Goal: Information Seeking & Learning: Learn about a topic

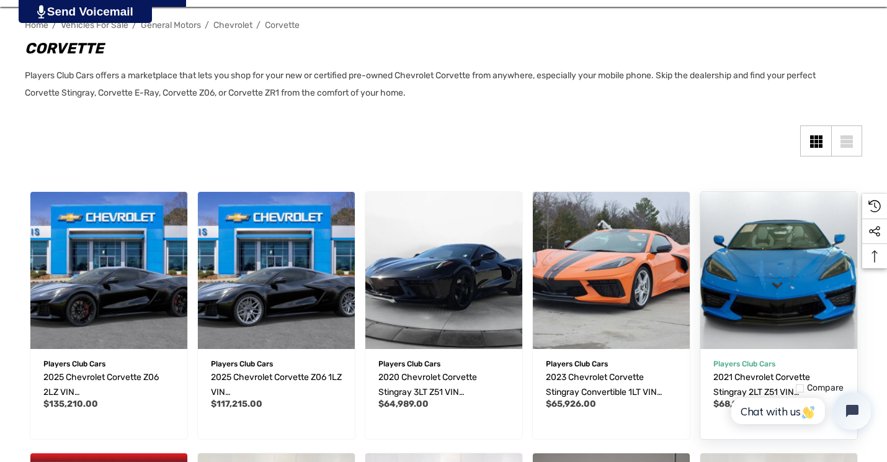
click at [759, 286] on img "2021 Chevrolet Corvette Stingray 2LT Z51 VIN 1G1YB2D48M5115775,$68,999.00\a" at bounding box center [778, 270] width 172 height 172
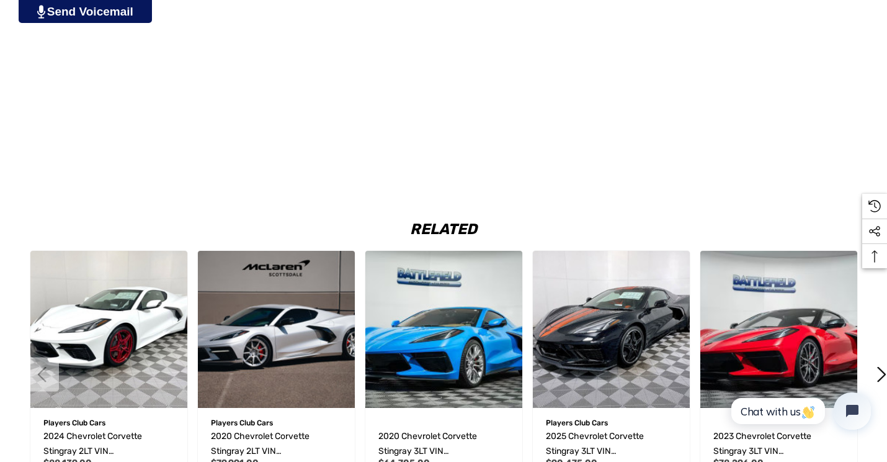
scroll to position [1737, 0]
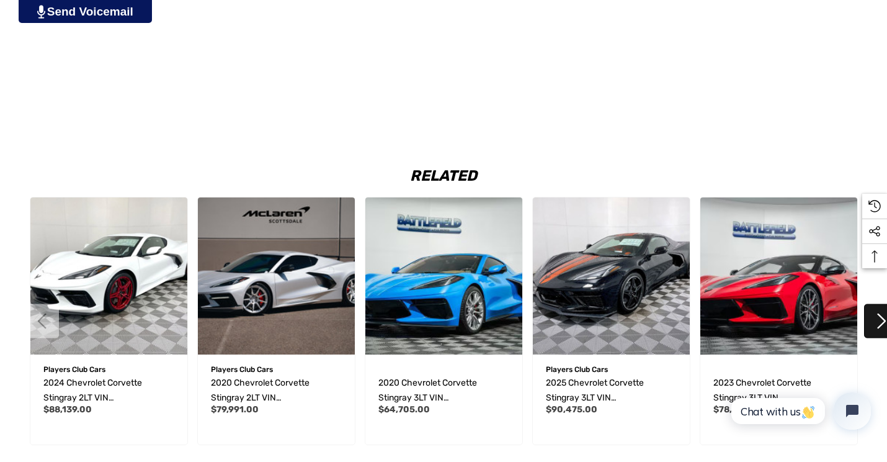
click at [877, 319] on button "Next" at bounding box center [881, 321] width 34 height 34
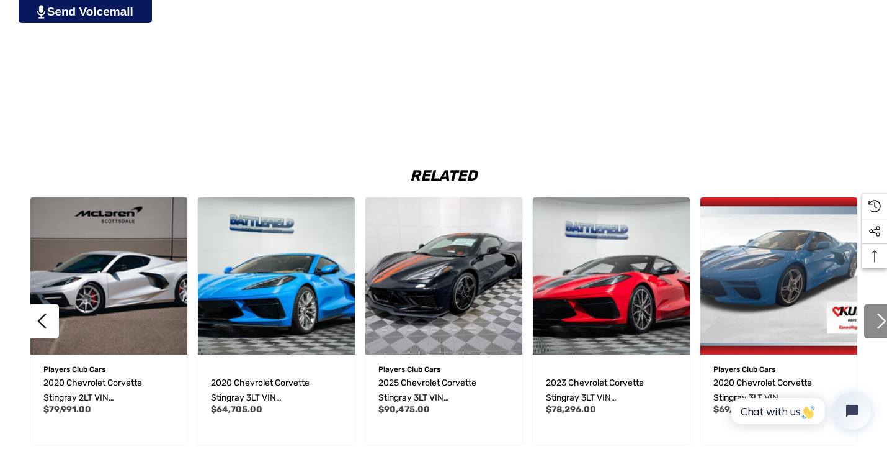
click at [877, 319] on button "Next" at bounding box center [881, 321] width 34 height 34
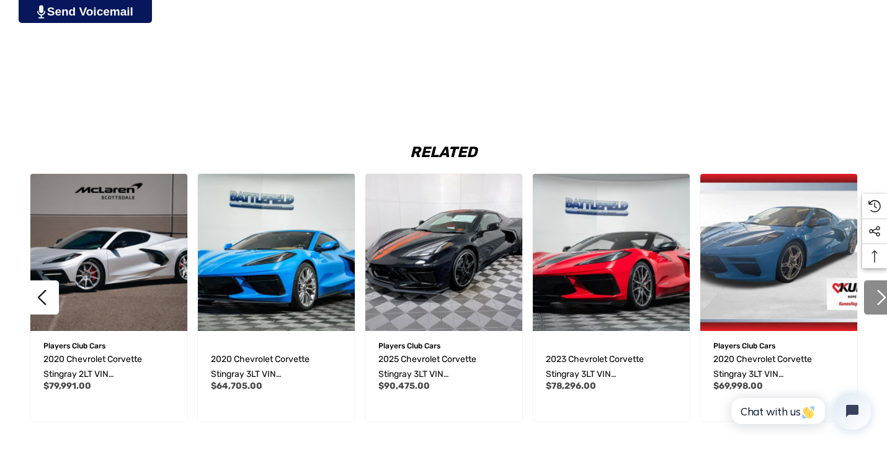
scroll to position [1775, 0]
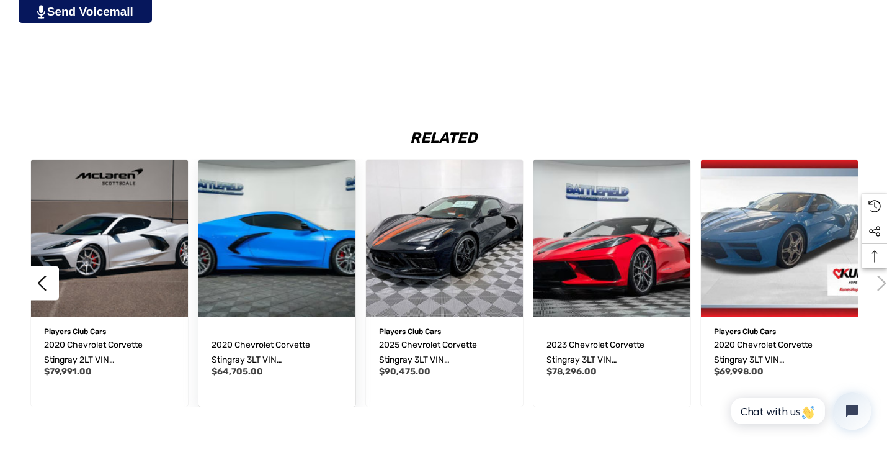
click at [268, 252] on img "2020 Chevrolet Corvette Stingray 3LT VIN 1G1Y82D49L5119010,$64,705.00\a" at bounding box center [276, 237] width 172 height 172
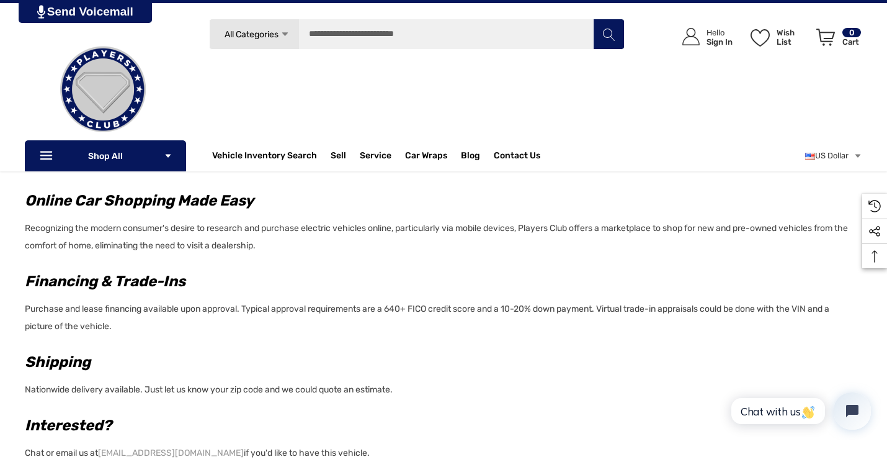
scroll to position [968, 0]
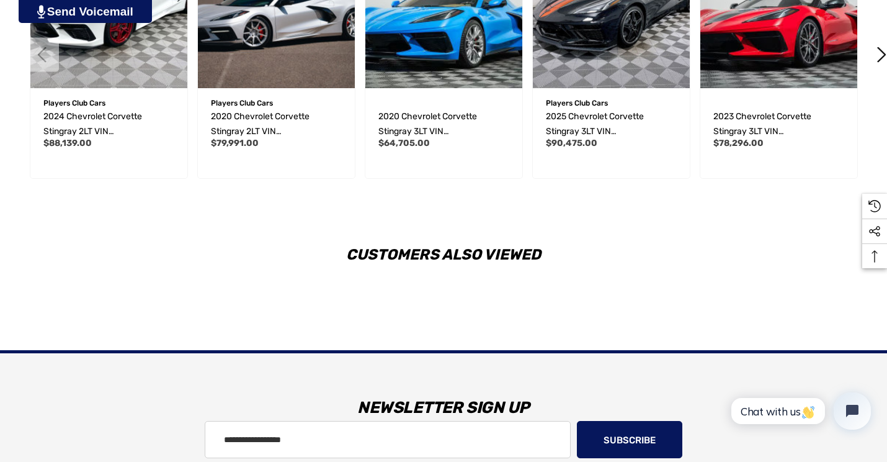
scroll to position [1995, 0]
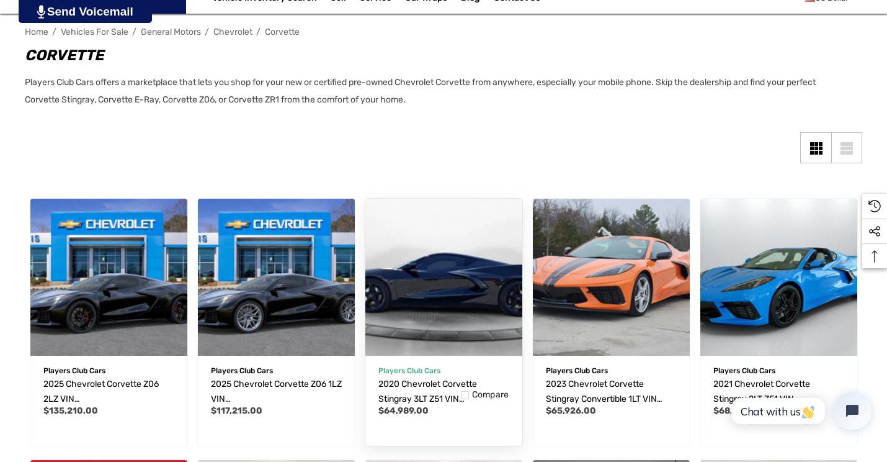
click at [434, 299] on img "2020 Chevrolet Corvette Stingray 3LT Z51 VIN 1G1Y82D4XL5106394,$64,989.00\a" at bounding box center [443, 276] width 172 height 172
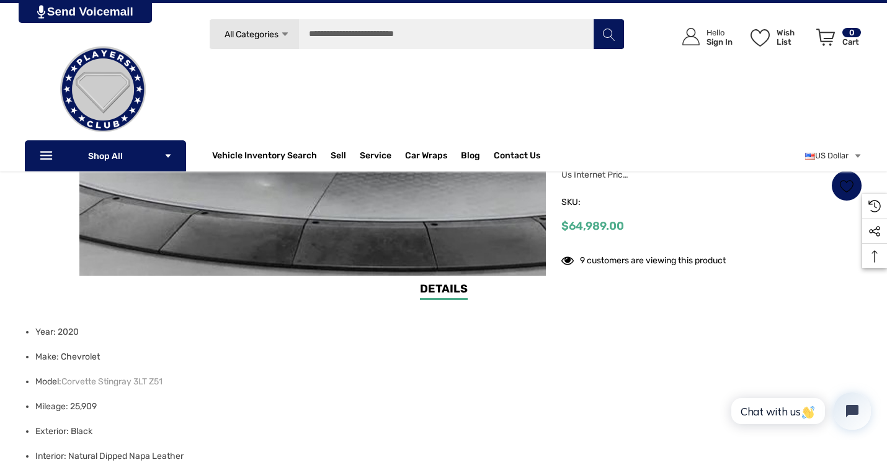
scroll to position [372, 0]
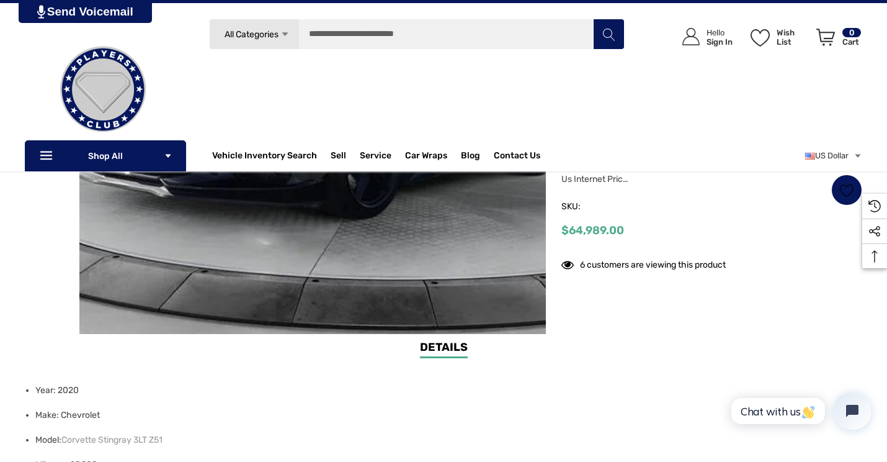
click at [448, 342] on link "Details" at bounding box center [444, 348] width 48 height 19
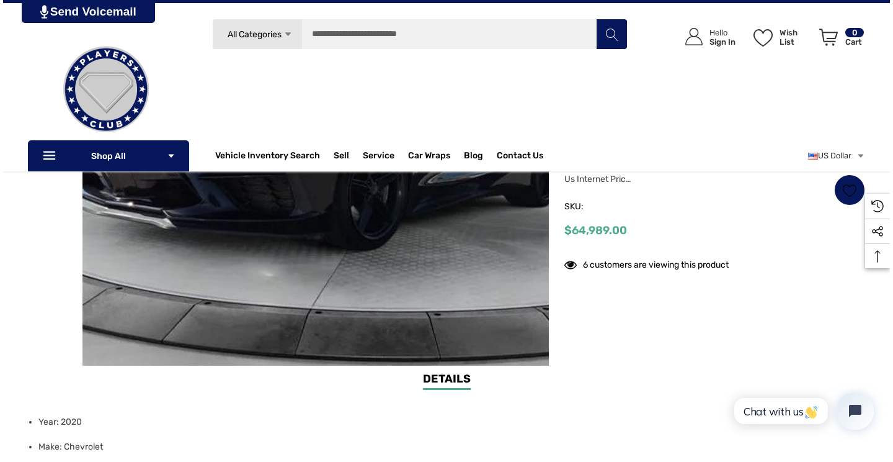
scroll to position [286, 0]
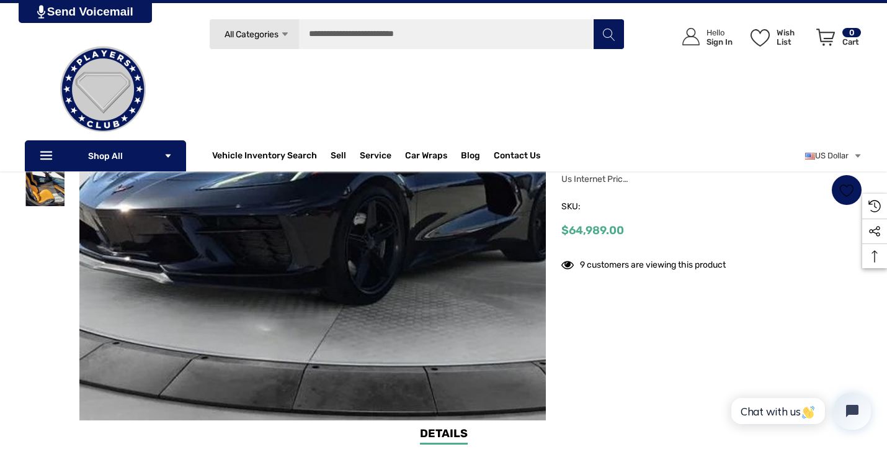
click at [429, 434] on link "Details" at bounding box center [444, 434] width 48 height 19
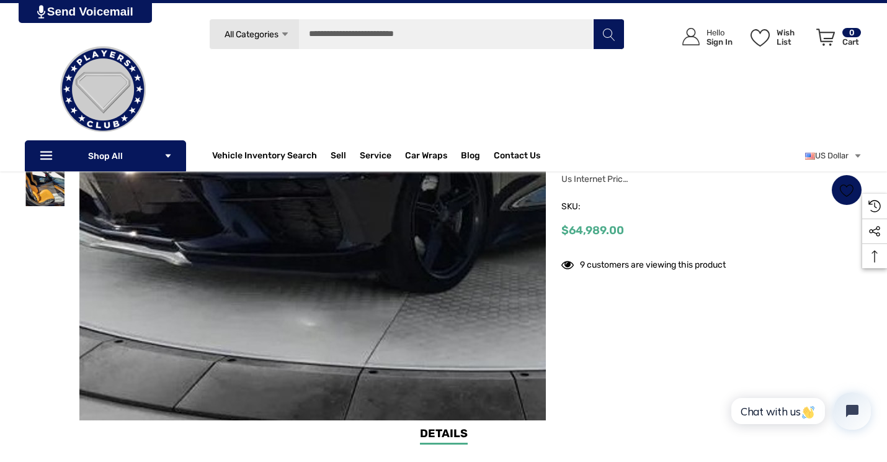
click at [231, 347] on img at bounding box center [370, 142] width 794 height 596
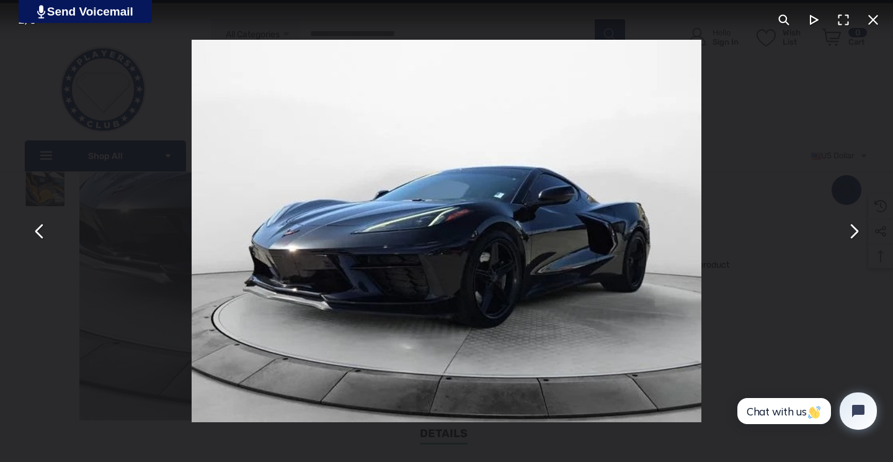
click at [849, 230] on button "You can close this modal content with the ESC key" at bounding box center [854, 231] width 30 height 30
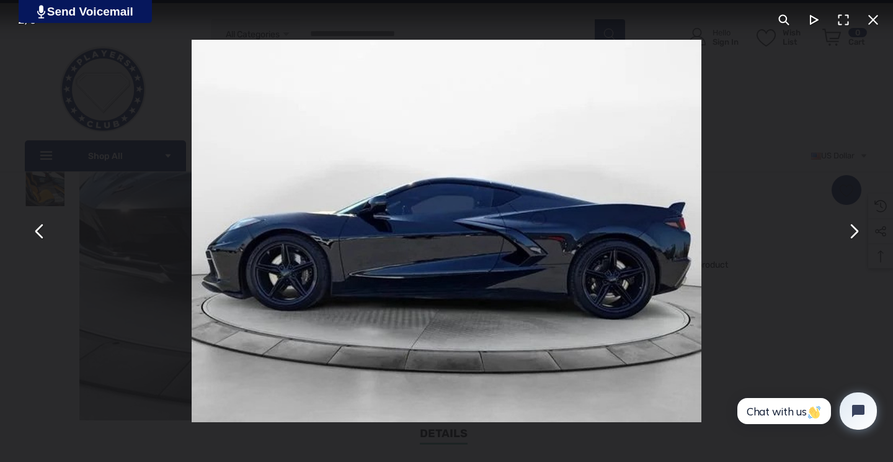
click at [851, 232] on button "You can close this modal content with the ESC key" at bounding box center [854, 231] width 30 height 30
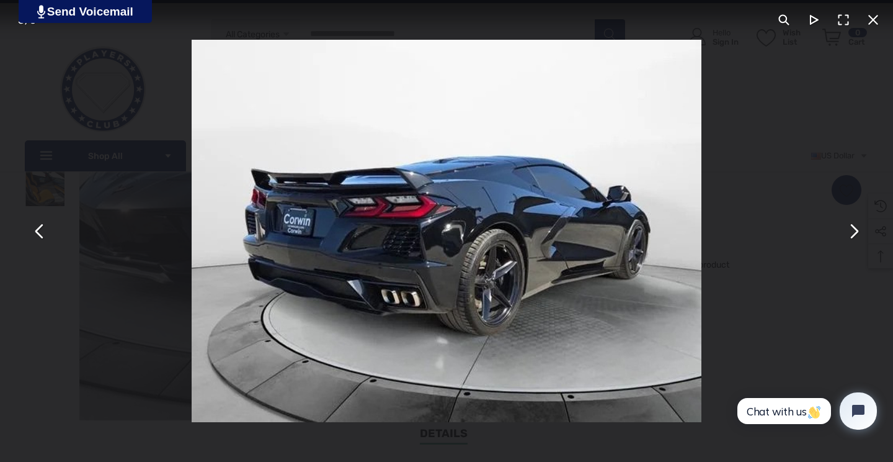
click at [851, 232] on button "You can close this modal content with the ESC key" at bounding box center [854, 231] width 30 height 30
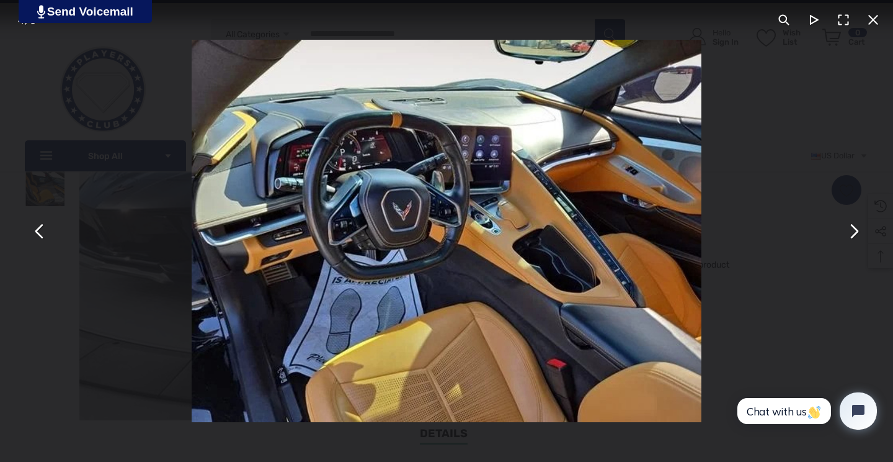
click at [851, 232] on button "You can close this modal content with the ESC key" at bounding box center [854, 231] width 30 height 30
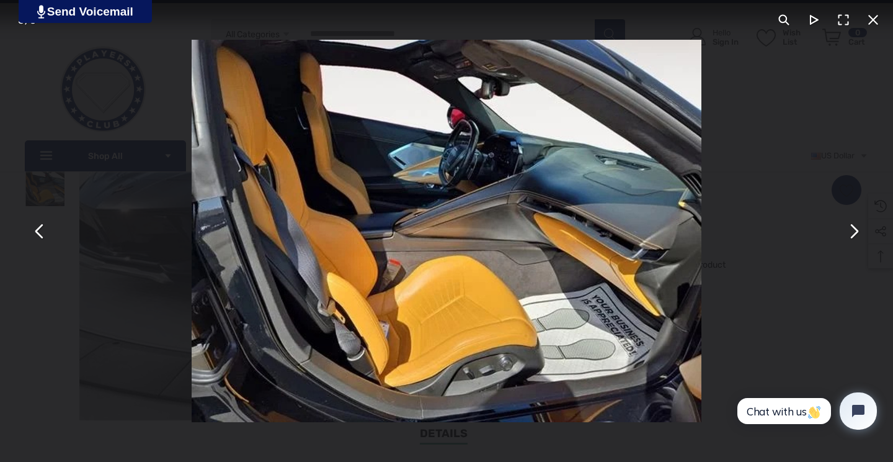
click at [851, 232] on button "You can close this modal content with the ESC key" at bounding box center [854, 231] width 30 height 30
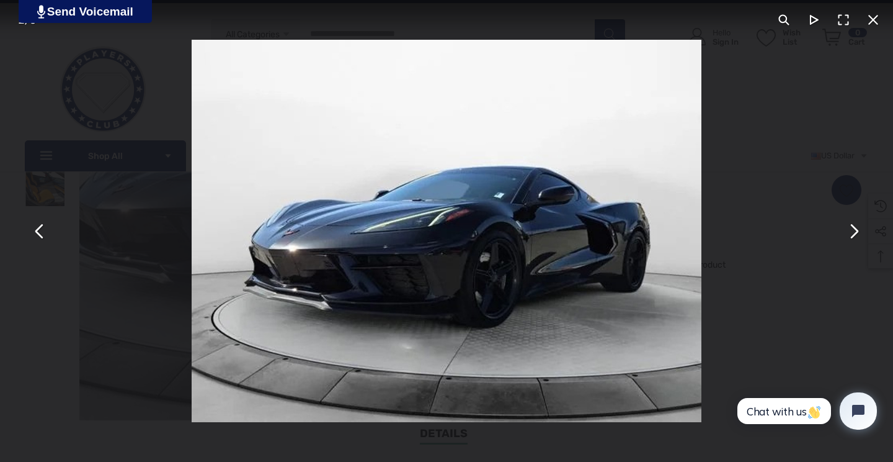
click at [851, 232] on button "You can close this modal content with the ESC key" at bounding box center [854, 231] width 30 height 30
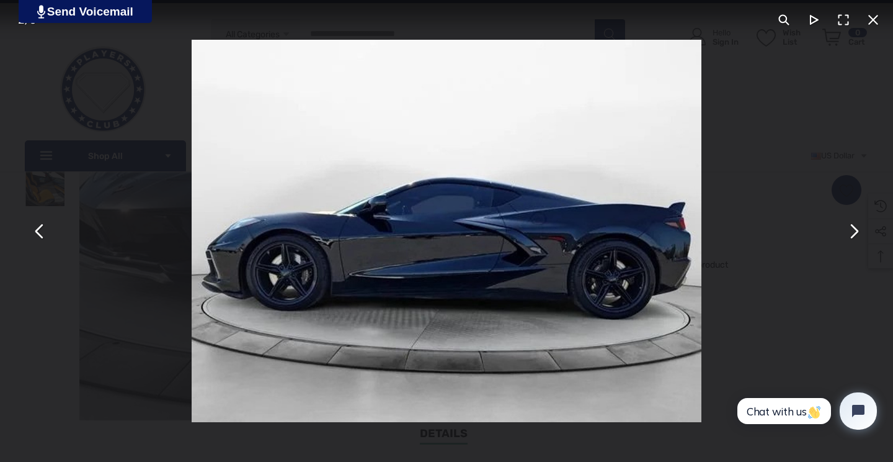
click at [851, 232] on button "You can close this modal content with the ESC key" at bounding box center [854, 231] width 30 height 30
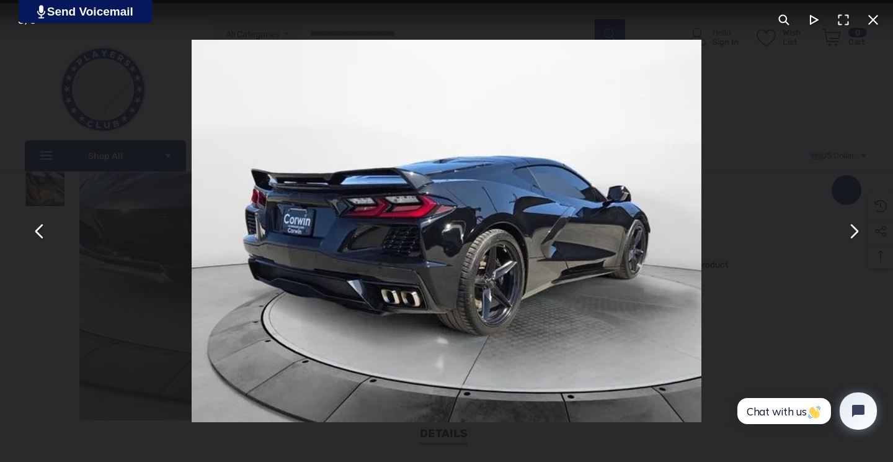
click at [851, 232] on button "You can close this modal content with the ESC key" at bounding box center [854, 231] width 30 height 30
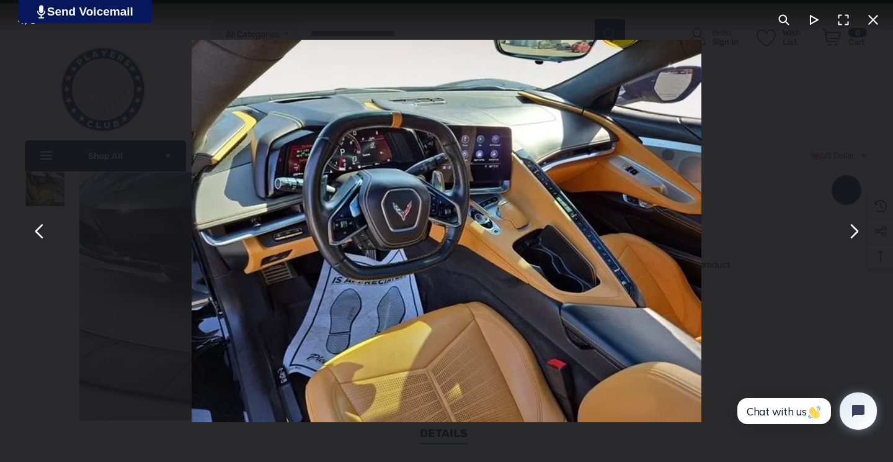
click at [846, 232] on button "You can close this modal content with the ESC key" at bounding box center [854, 231] width 30 height 30
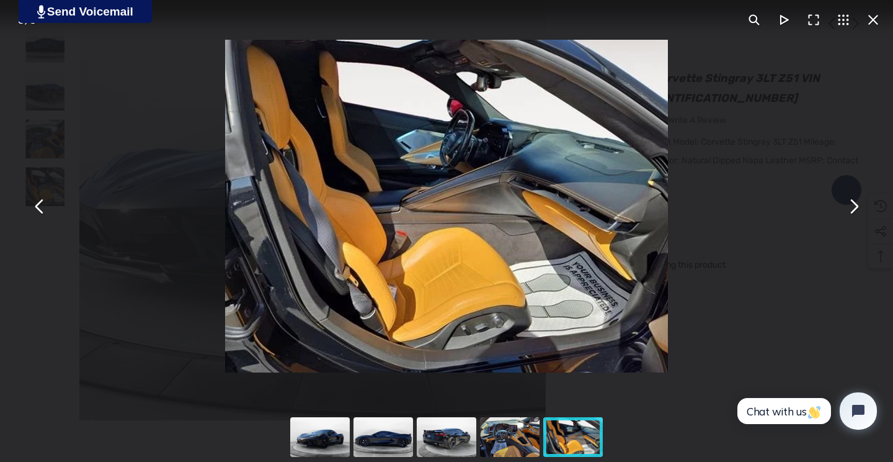
click at [851, 206] on button "You can close this modal content with the ESC key" at bounding box center [854, 206] width 30 height 30
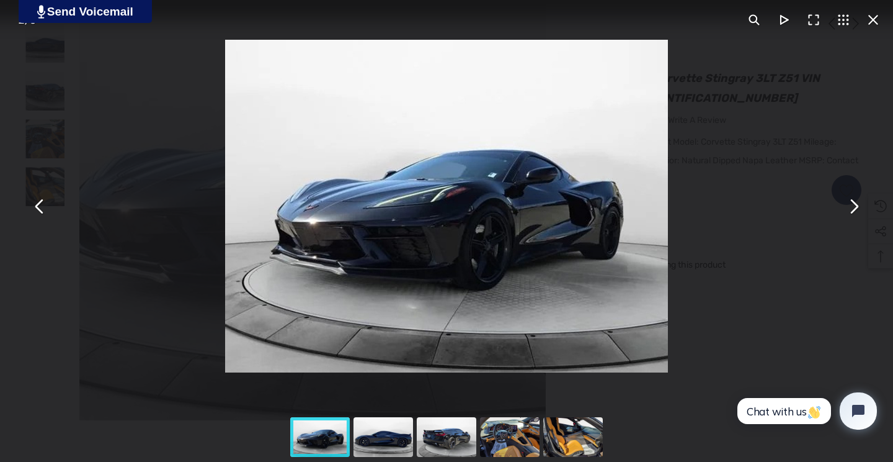
click at [851, 206] on button "You can close this modal content with the ESC key" at bounding box center [854, 206] width 30 height 30
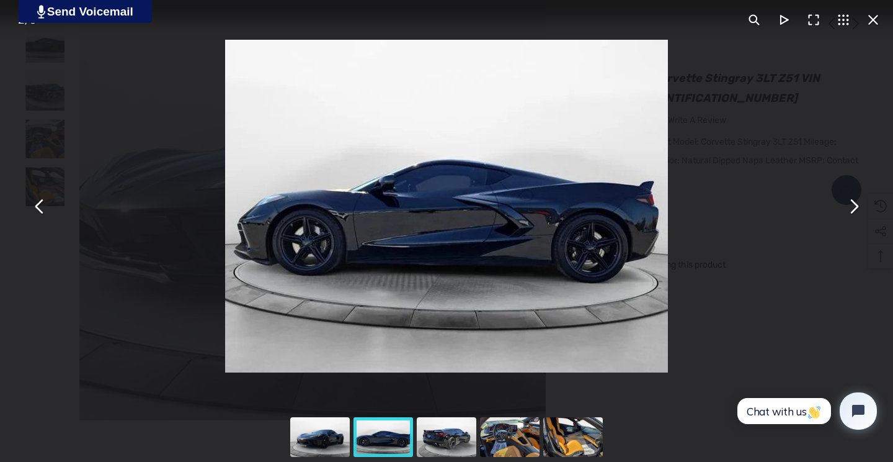
click at [850, 206] on button "You can close this modal content with the ESC key" at bounding box center [854, 206] width 30 height 30
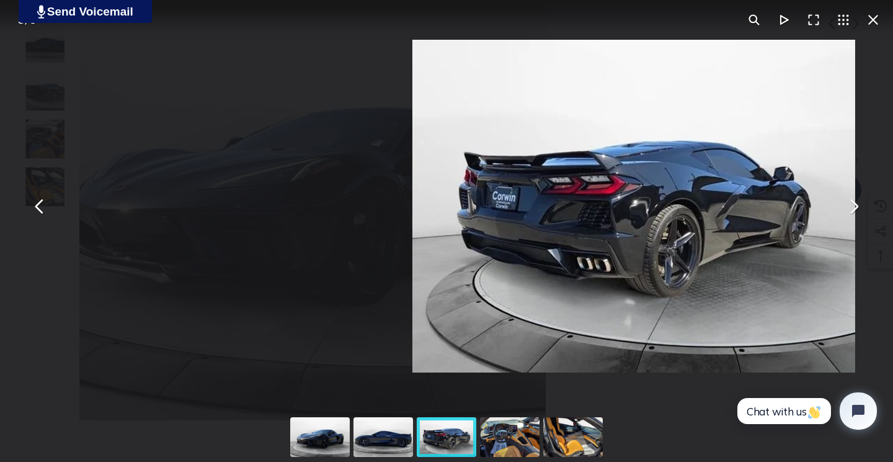
drag, startPoint x: 405, startPoint y: 334, endPoint x: 592, endPoint y: 333, distance: 187.4
click at [592, 333] on img "You can close this modal content with the ESC key" at bounding box center [635, 206] width 444 height 333
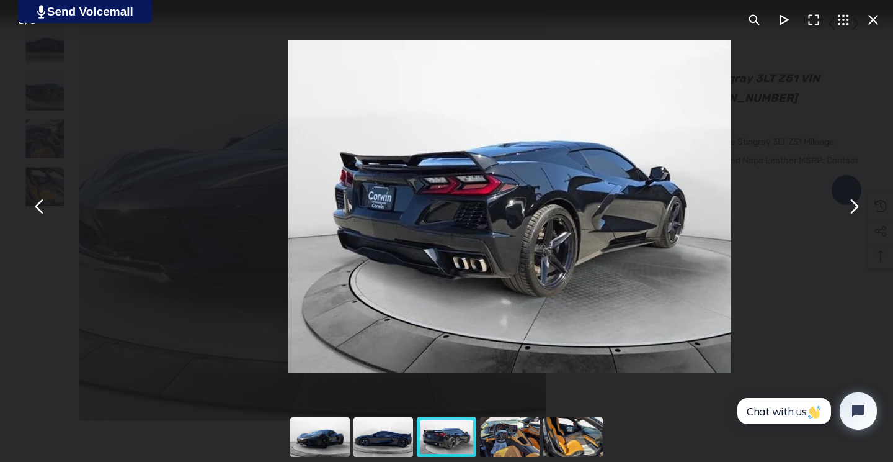
drag, startPoint x: 512, startPoint y: 366, endPoint x: 499, endPoint y: 374, distance: 15.9
click at [499, 374] on div "You can close this modal content with the ESC key" at bounding box center [509, 206] width 893 height 412
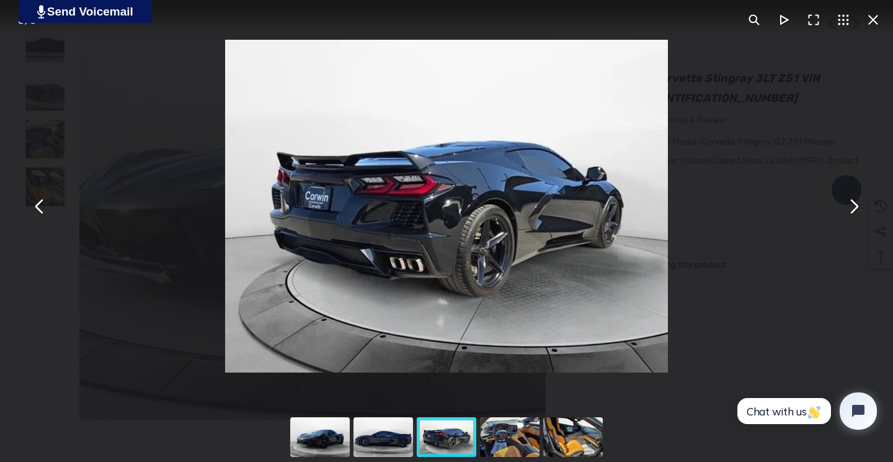
click at [476, 332] on img "You can close this modal content with the ESC key" at bounding box center [447, 206] width 444 height 333
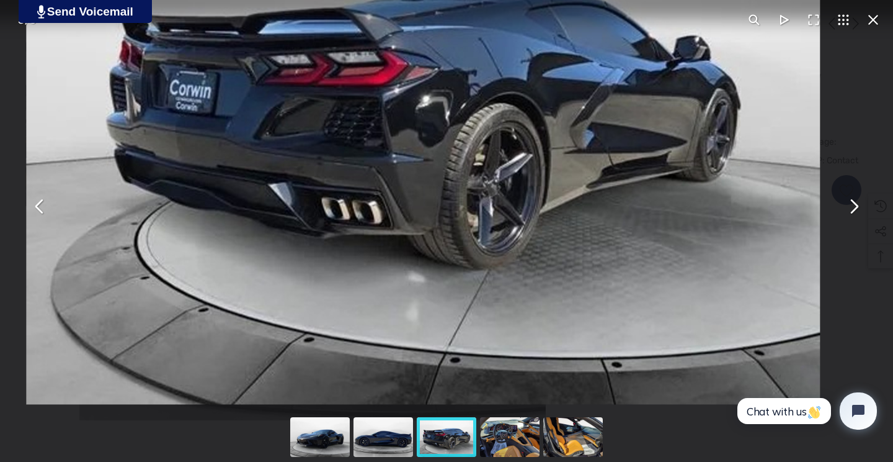
click at [476, 332] on img "You can close this modal content with the ESC key" at bounding box center [423, 106] width 794 height 596
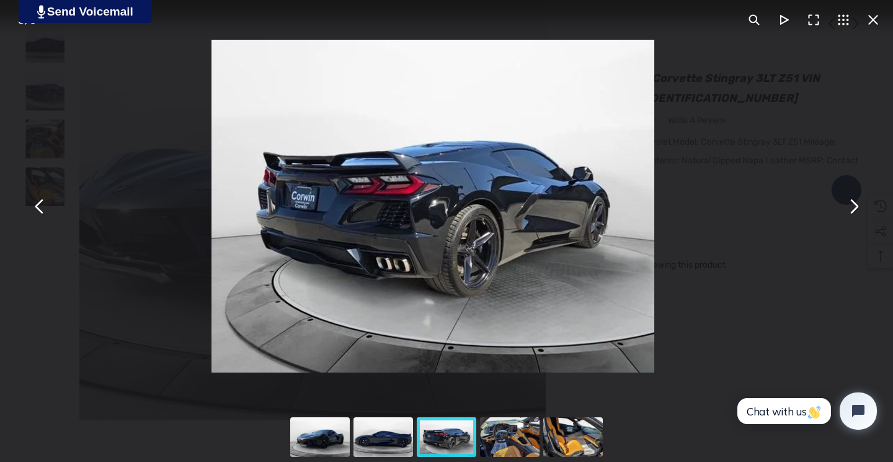
drag, startPoint x: 476, startPoint y: 332, endPoint x: 463, endPoint y: 329, distance: 14.0
click at [463, 329] on img "You can close this modal content with the ESC key" at bounding box center [434, 206] width 444 height 333
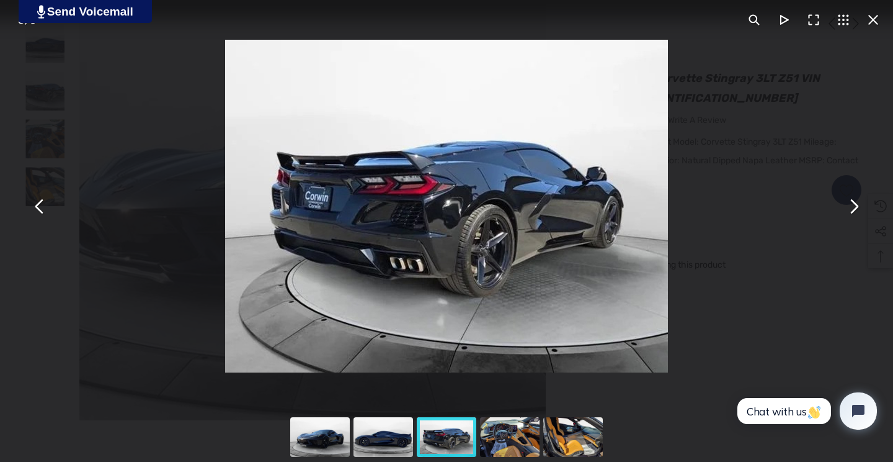
click at [41, 205] on button "You can close this modal content with the ESC key" at bounding box center [40, 206] width 30 height 30
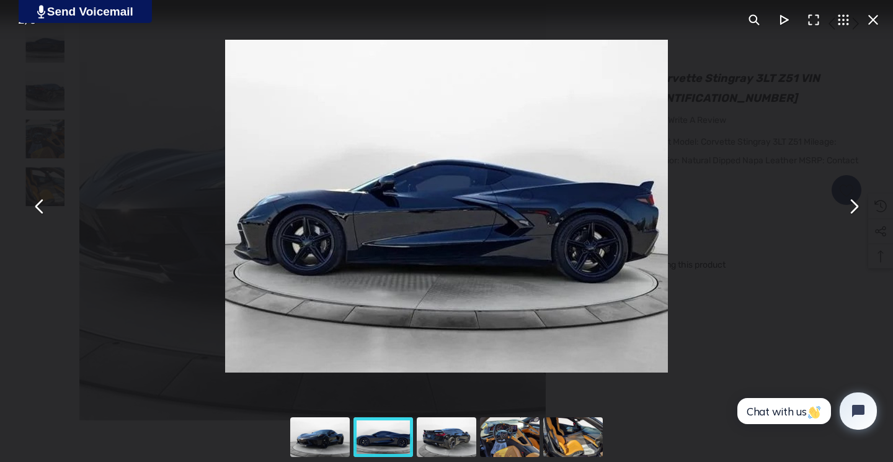
click at [41, 205] on button "You can close this modal content with the ESC key" at bounding box center [40, 206] width 30 height 30
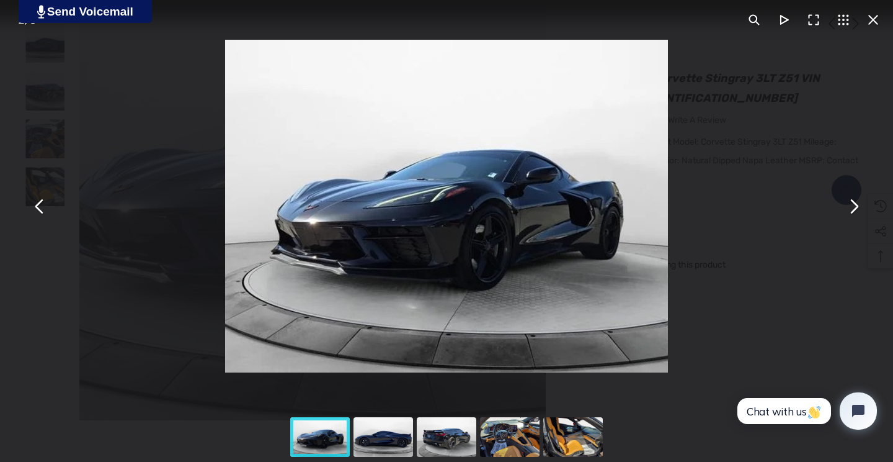
click at [41, 205] on button "You can close this modal content with the ESC key" at bounding box center [40, 206] width 30 height 30
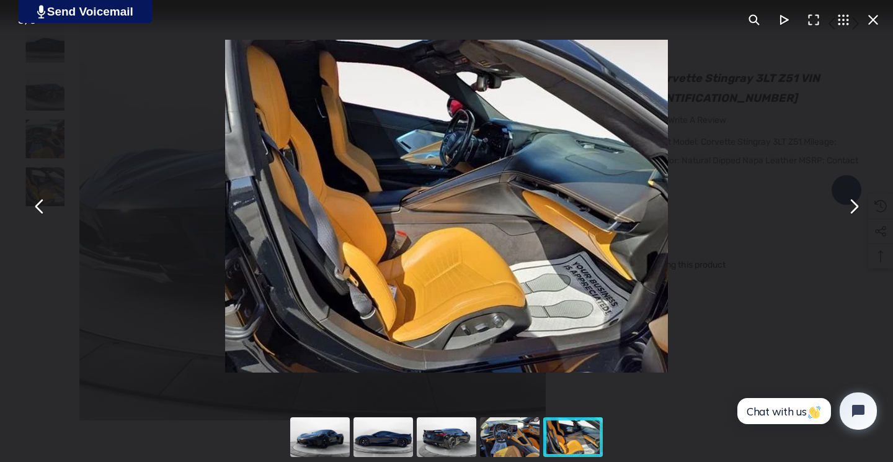
click at [40, 205] on button "You can close this modal content with the ESC key" at bounding box center [40, 206] width 30 height 30
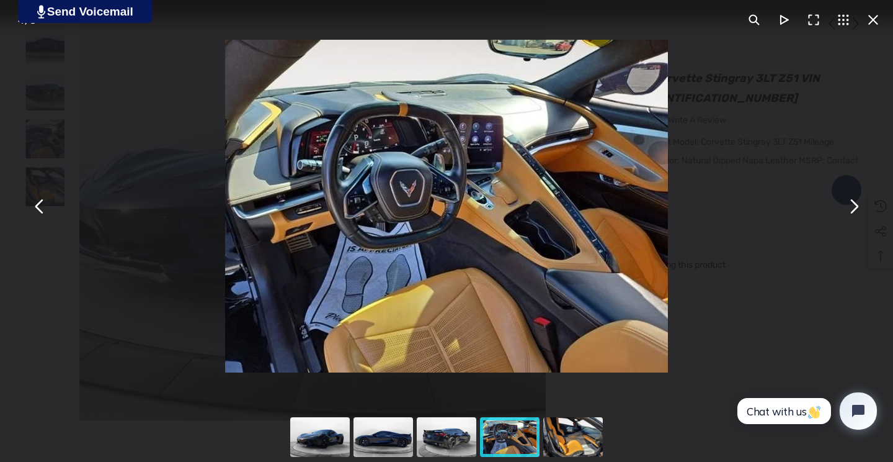
click at [38, 206] on button "You can close this modal content with the ESC key" at bounding box center [40, 206] width 30 height 30
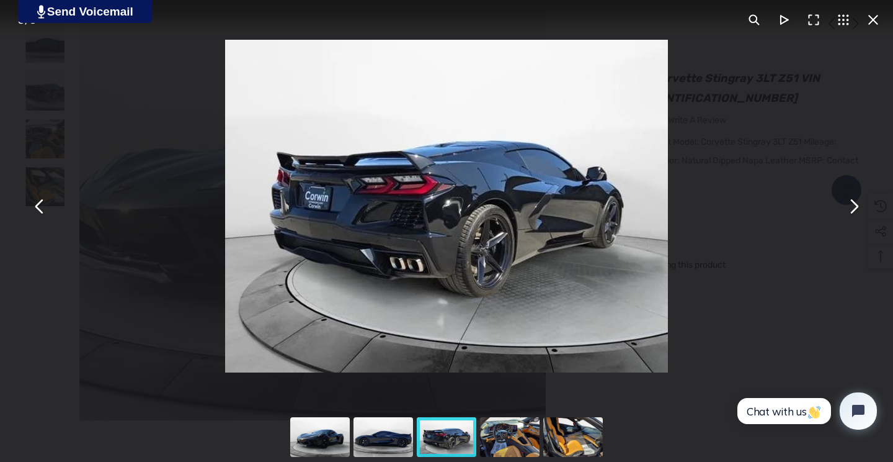
click at [38, 206] on button "You can close this modal content with the ESC key" at bounding box center [40, 206] width 30 height 30
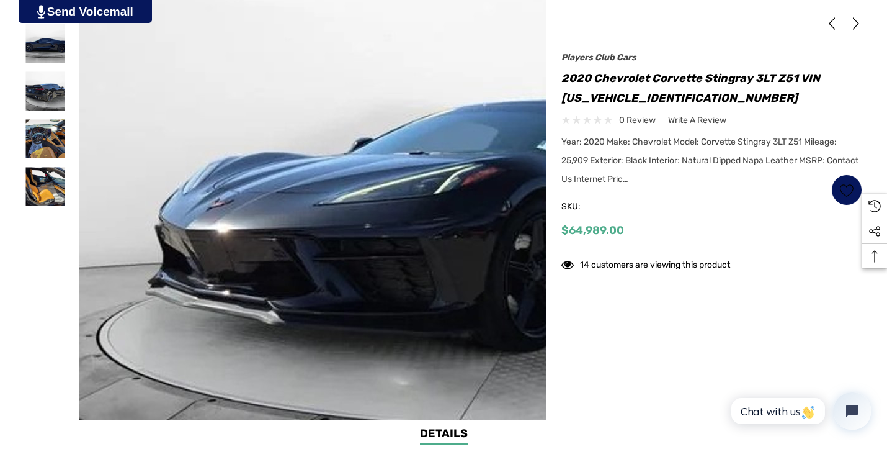
drag, startPoint x: 266, startPoint y: 341, endPoint x: 167, endPoint y: 133, distance: 230.1
click at [167, 133] on figure at bounding box center [312, 186] width 467 height 467
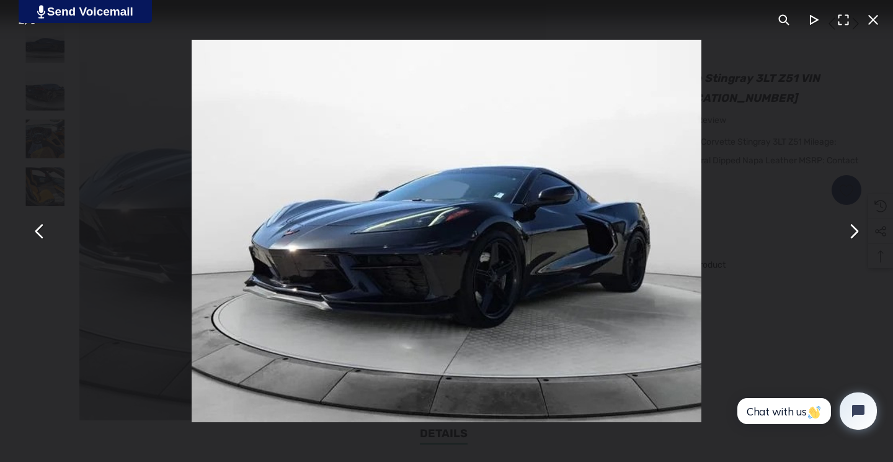
click at [660, 282] on img "You can close this modal content with the ESC key" at bounding box center [446, 231] width 509 height 382
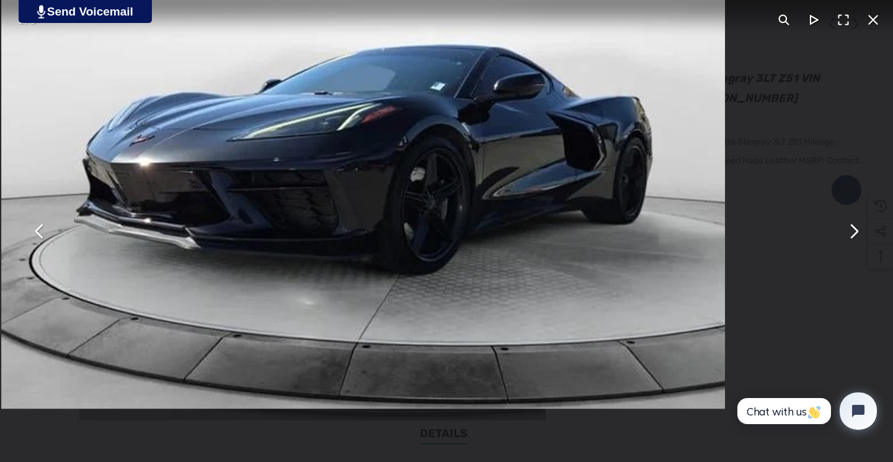
drag, startPoint x: 657, startPoint y: 344, endPoint x: 663, endPoint y: 239, distance: 104.4
click at [663, 239] on img "You can close this modal content with the ESC key" at bounding box center [362, 136] width 723 height 543
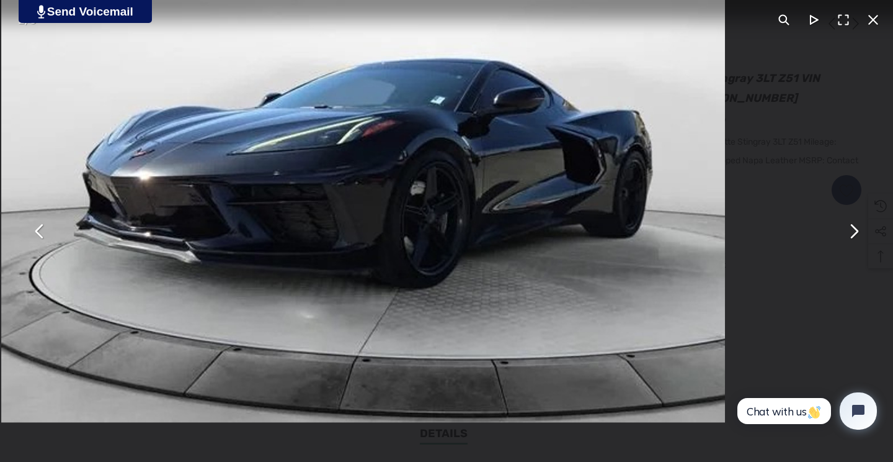
click at [424, 402] on img "You can close this modal content with the ESC key" at bounding box center [362, 150] width 723 height 543
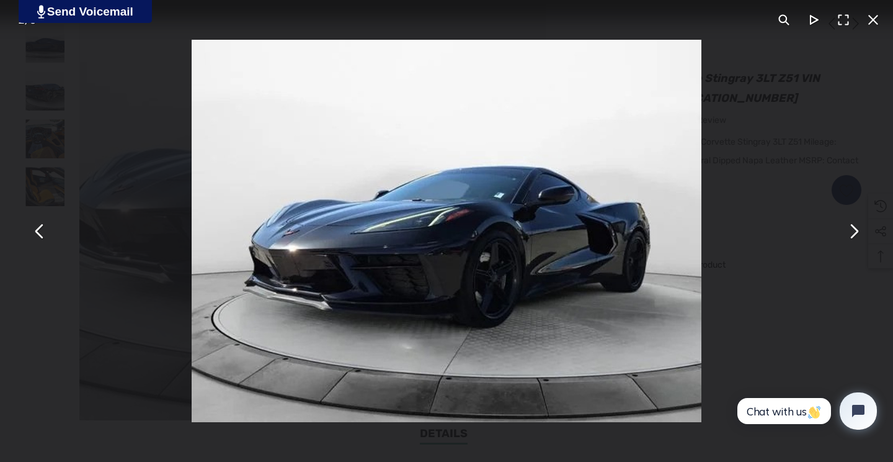
click at [415, 404] on img "You can close this modal content with the ESC key" at bounding box center [446, 231] width 509 height 382
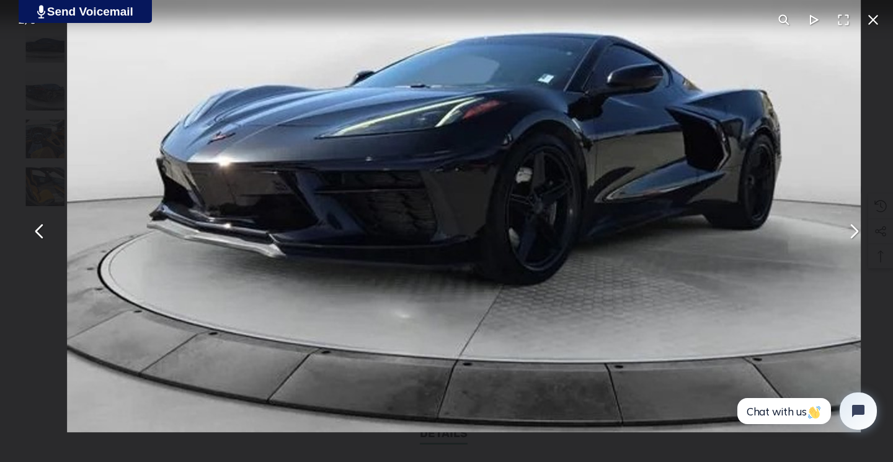
click at [212, 339] on img "You can close this modal content with the ESC key" at bounding box center [464, 134] width 794 height 596
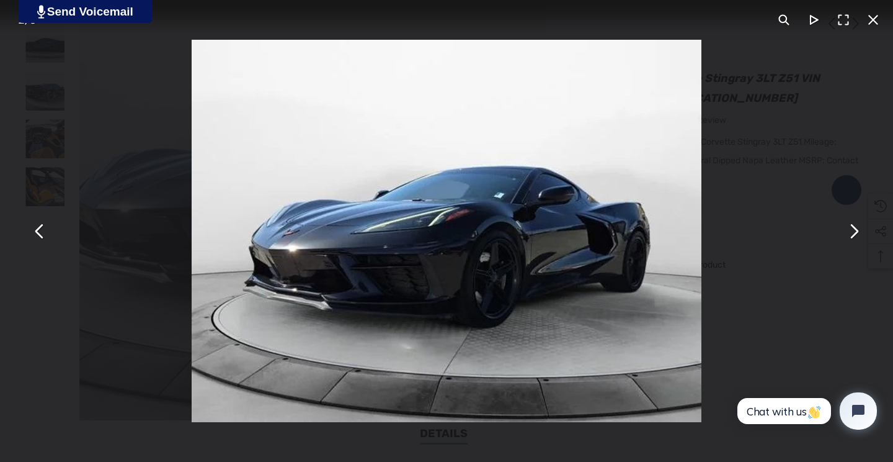
click at [212, 339] on img "You can close this modal content with the ESC key" at bounding box center [446, 231] width 509 height 382
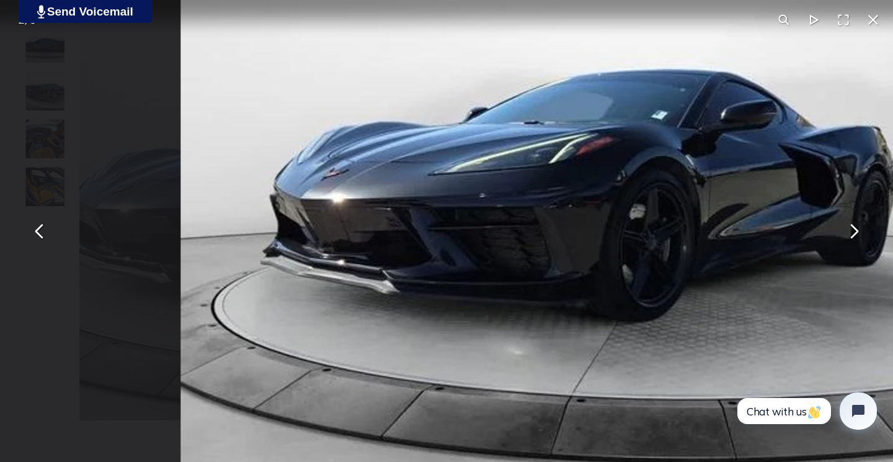
click at [42, 230] on button "You can close this modal content with the ESC key" at bounding box center [40, 231] width 30 height 30
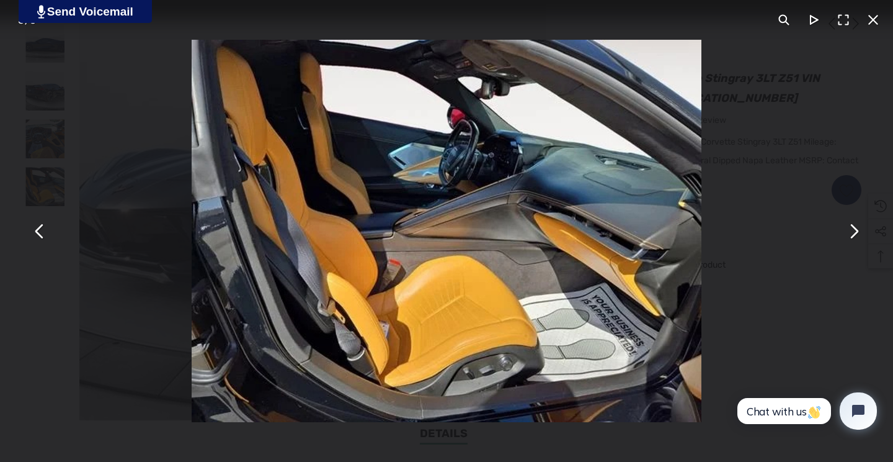
click at [42, 230] on button "You can close this modal content with the ESC key" at bounding box center [40, 231] width 30 height 30
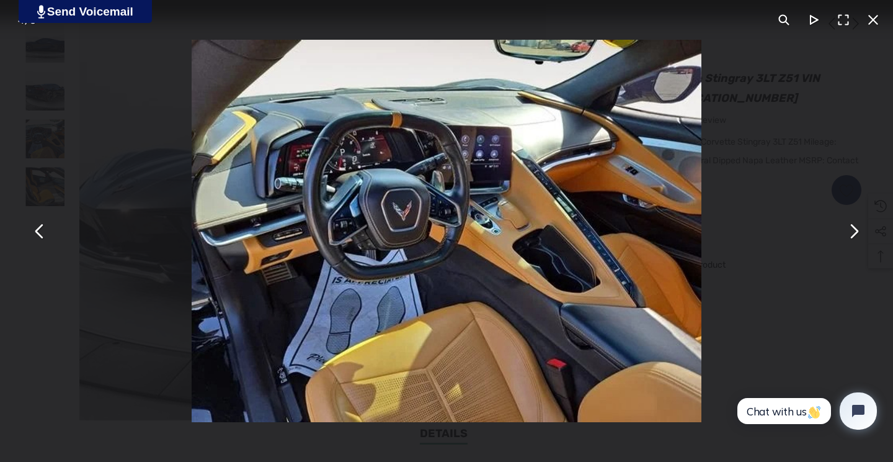
click at [39, 232] on button "You can close this modal content with the ESC key" at bounding box center [40, 231] width 30 height 30
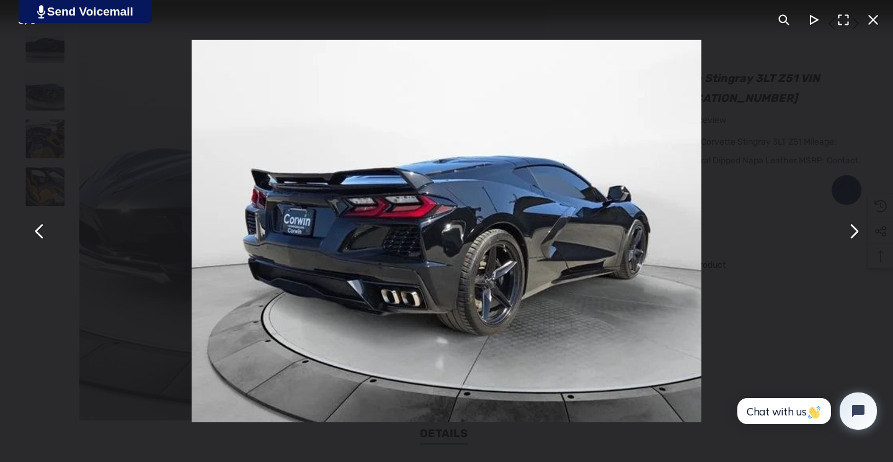
click at [38, 233] on button "You can close this modal content with the ESC key" at bounding box center [40, 231] width 30 height 30
